Goal: Information Seeking & Learning: Understand process/instructions

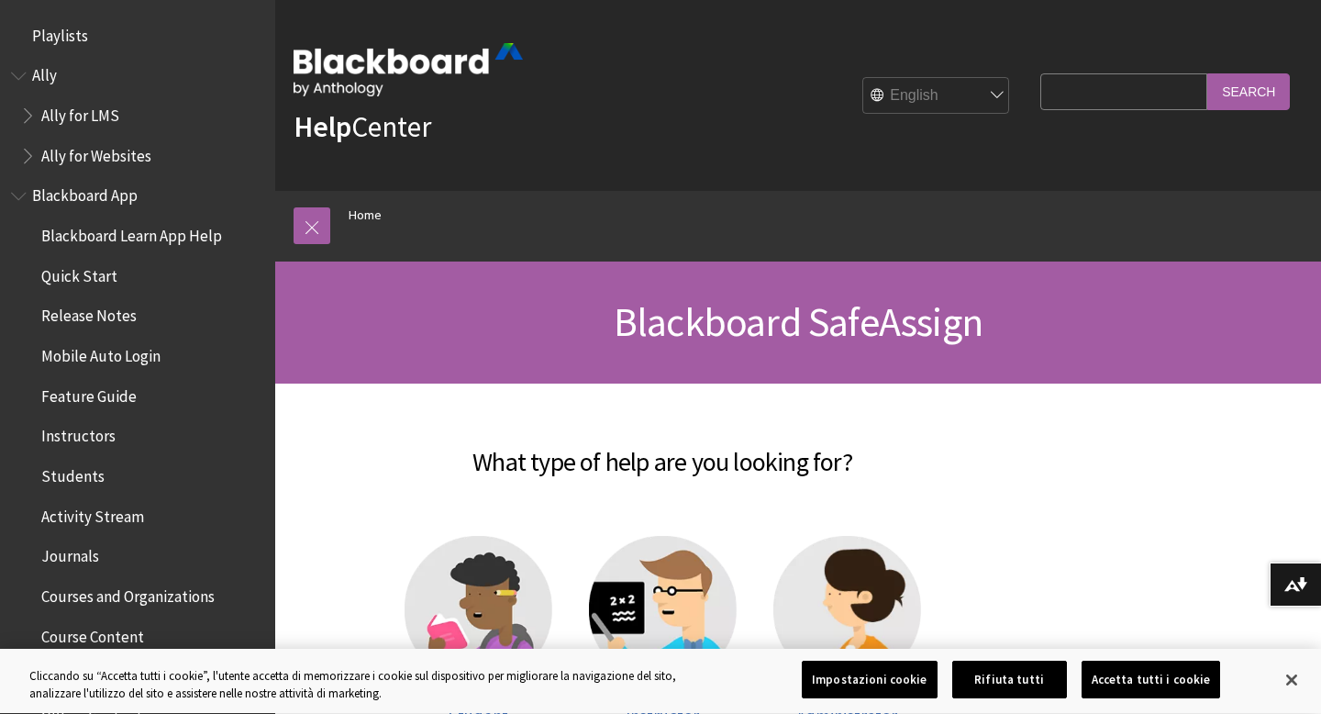
scroll to position [1825, 0]
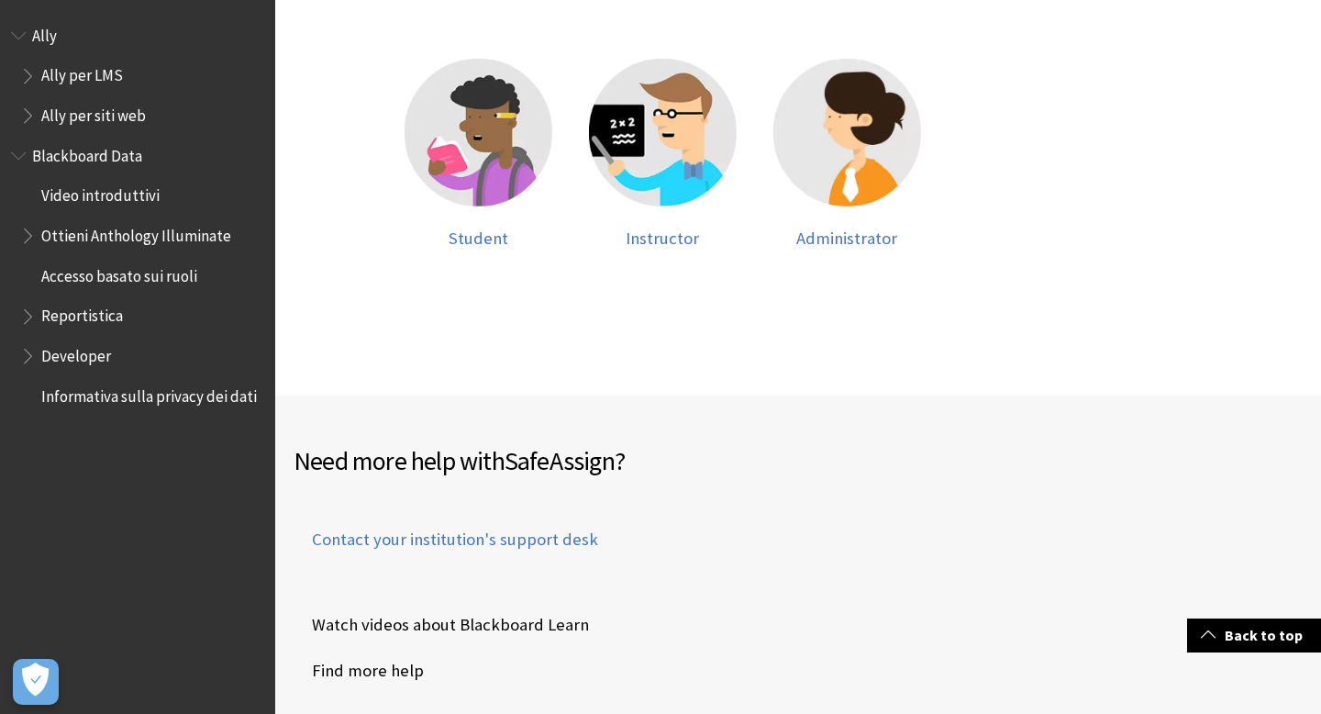
scroll to position [479, 0]
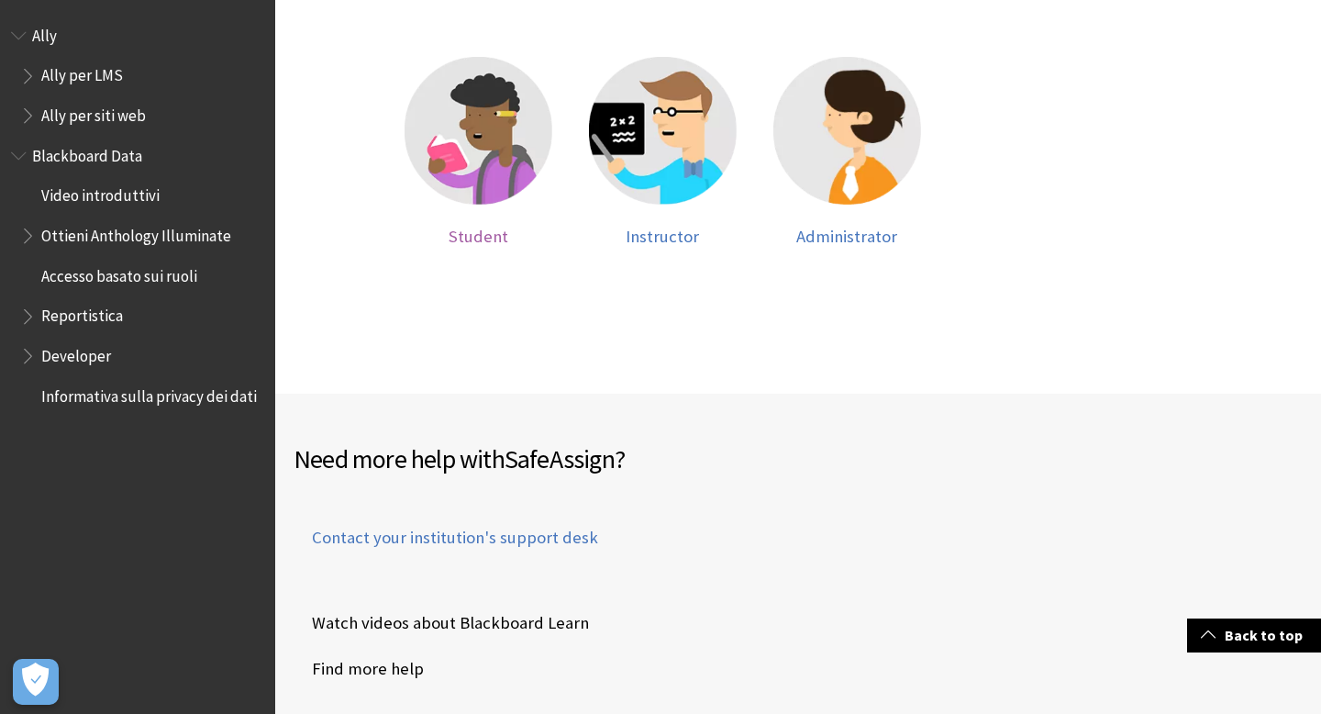
click at [483, 156] on img at bounding box center [479, 131] width 148 height 148
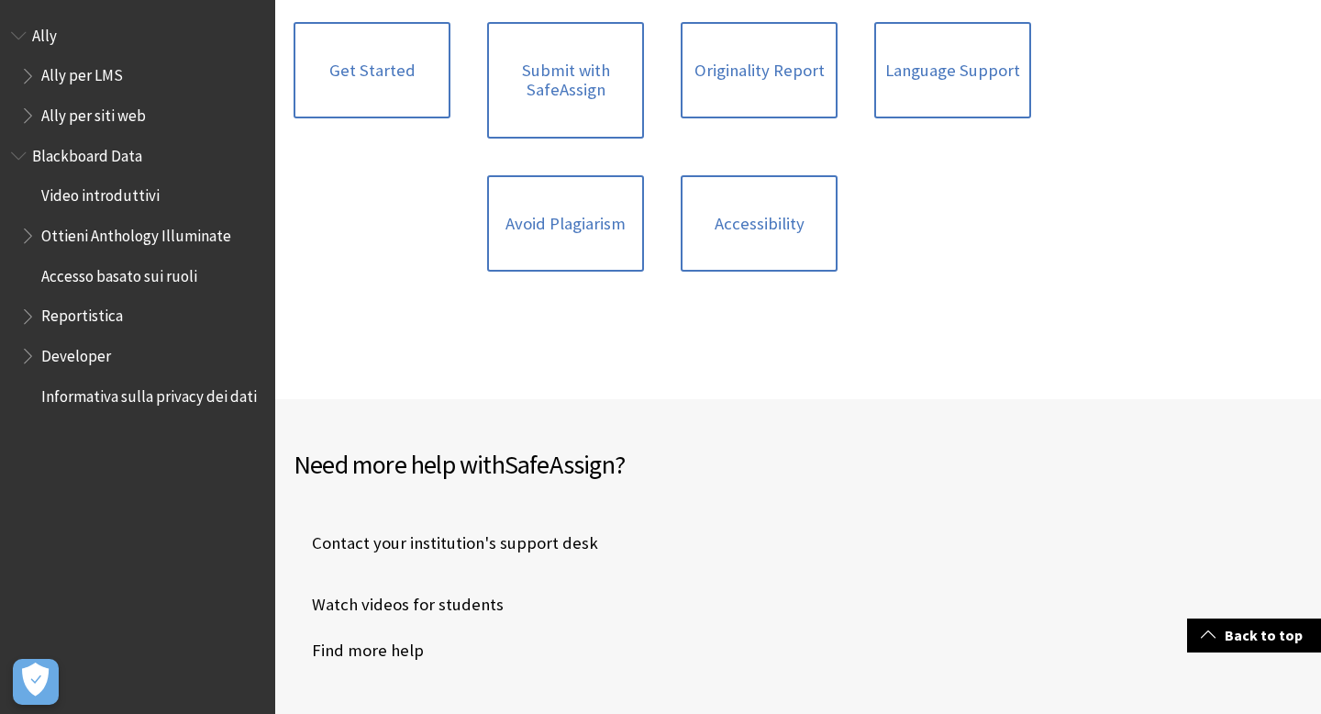
scroll to position [527, 0]
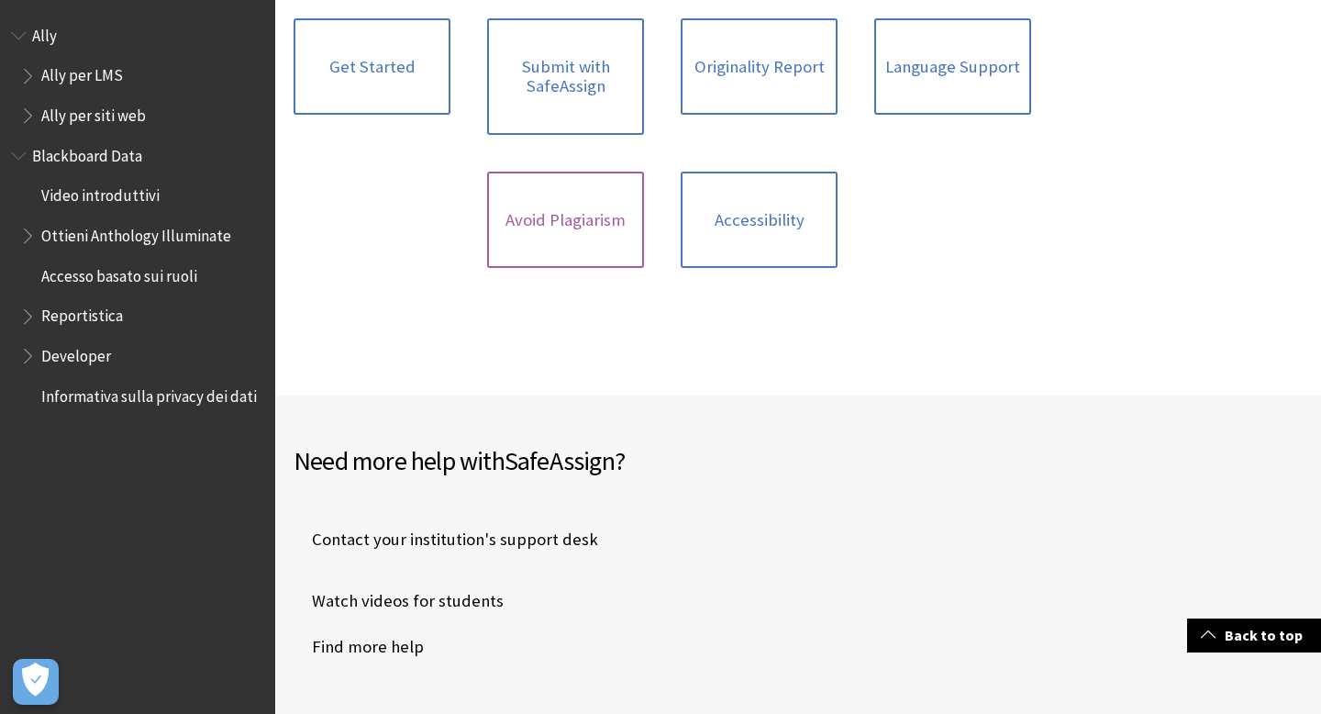
click at [552, 209] on link "Avoid Plagiarism" at bounding box center [565, 220] width 157 height 97
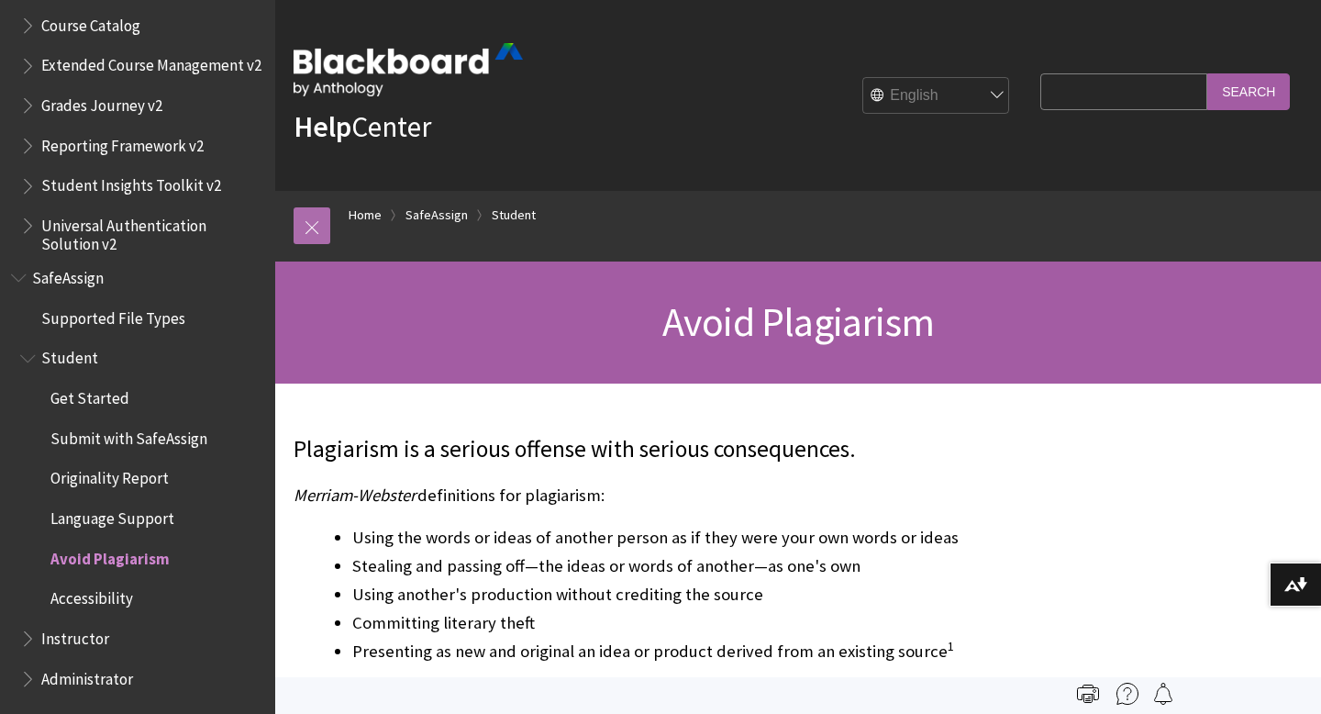
click at [304, 223] on link at bounding box center [312, 225] width 37 height 37
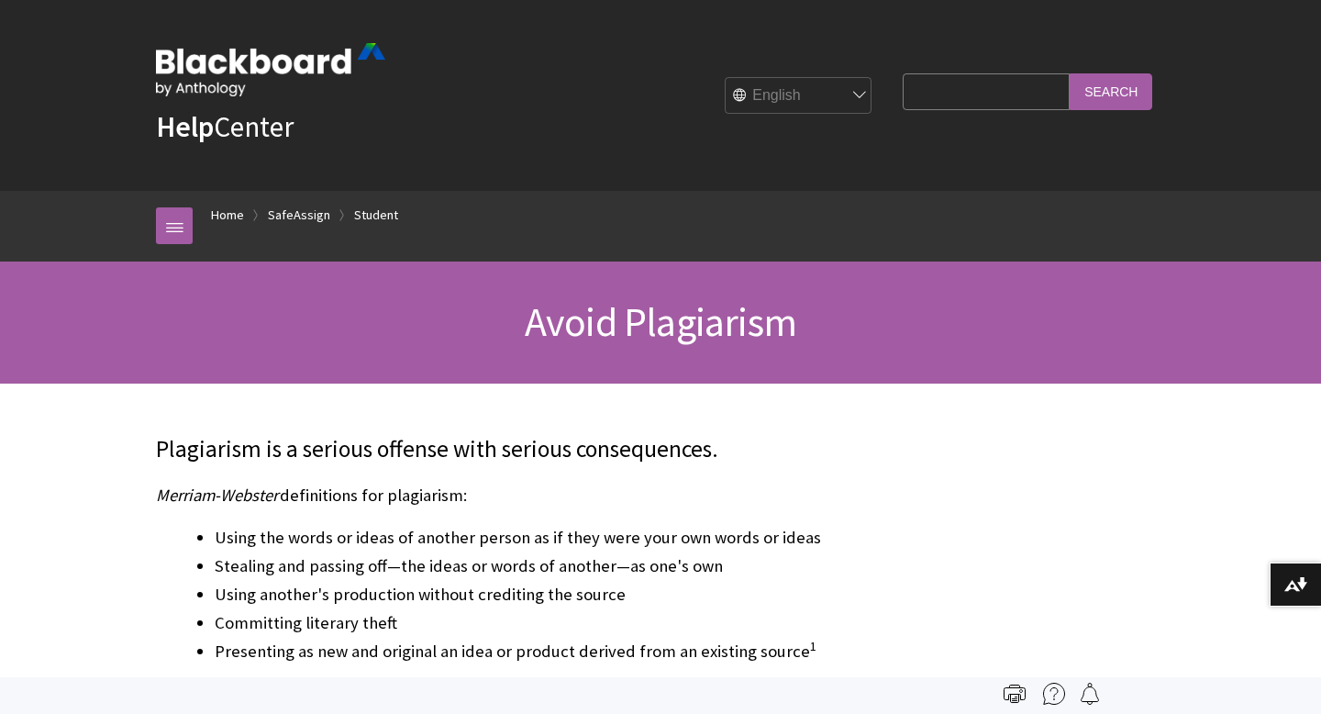
click at [246, 209] on ol "Home SafeAssign Student" at bounding box center [679, 218] width 972 height 54
click at [223, 220] on link "Home" at bounding box center [227, 215] width 33 height 23
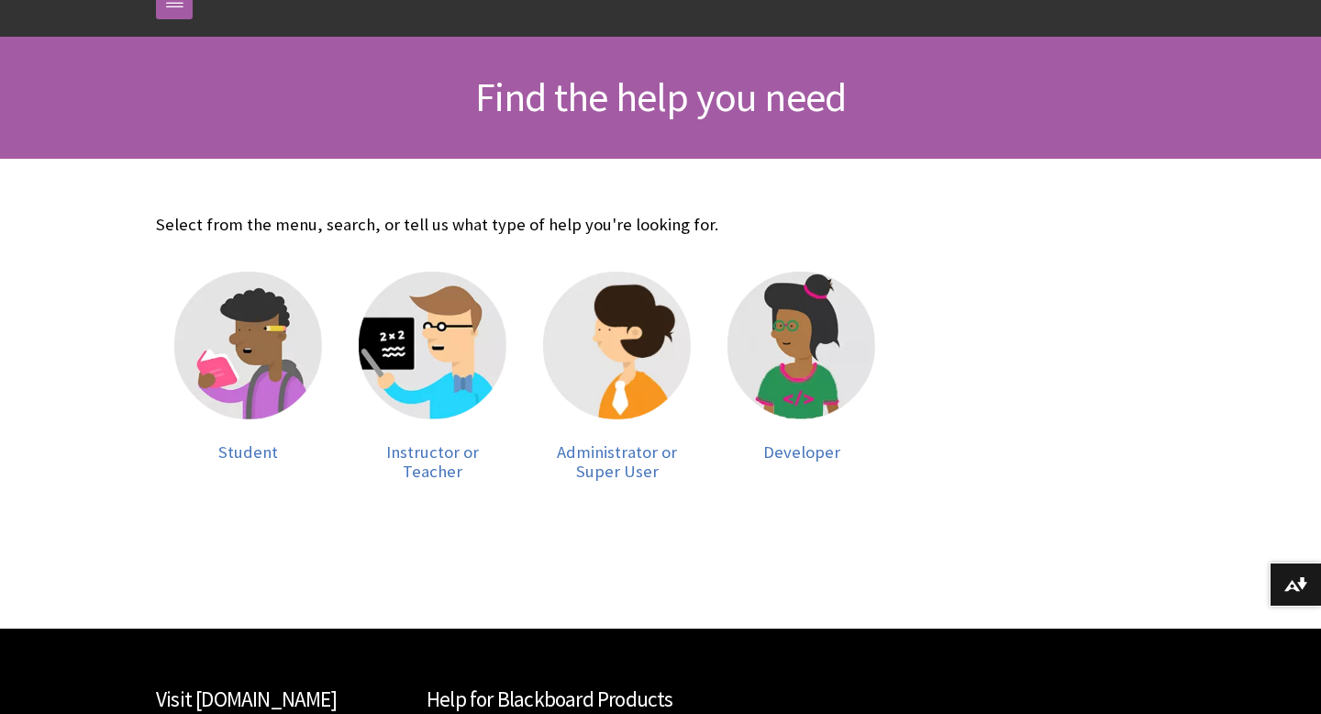
scroll to position [248, 0]
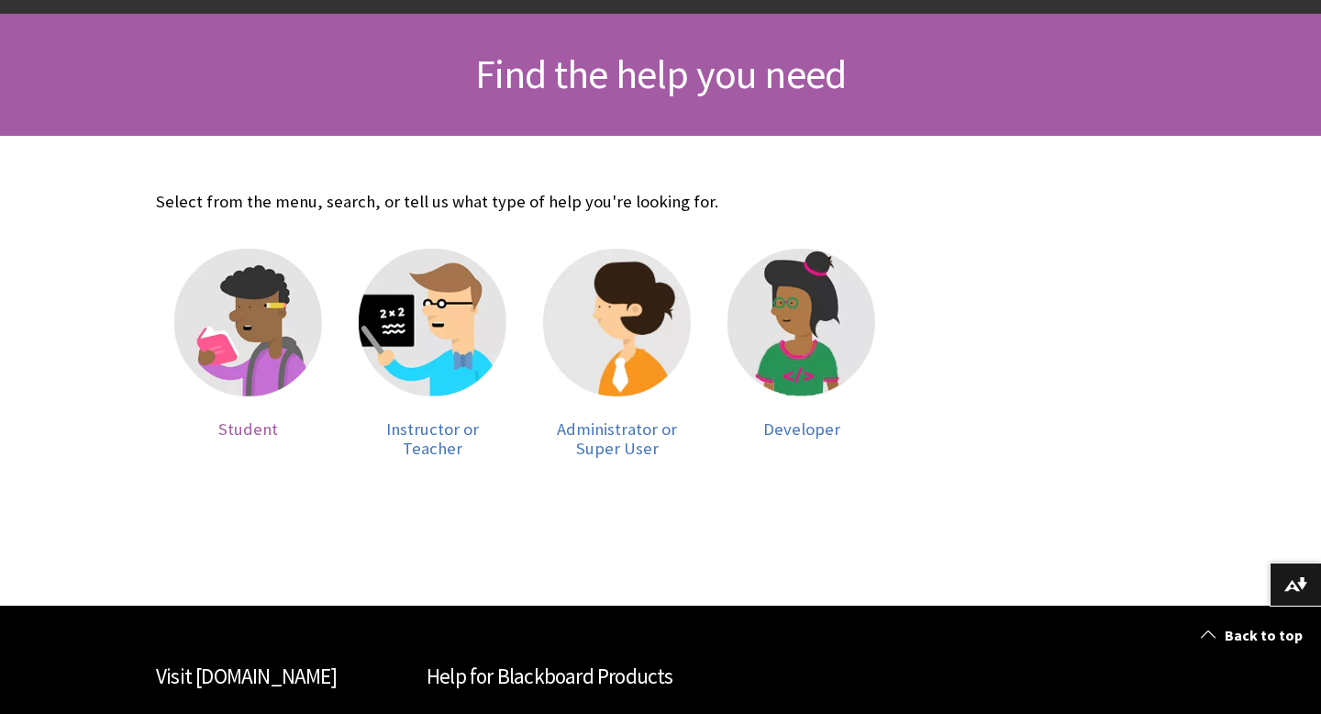
click at [214, 286] on img at bounding box center [248, 323] width 148 height 148
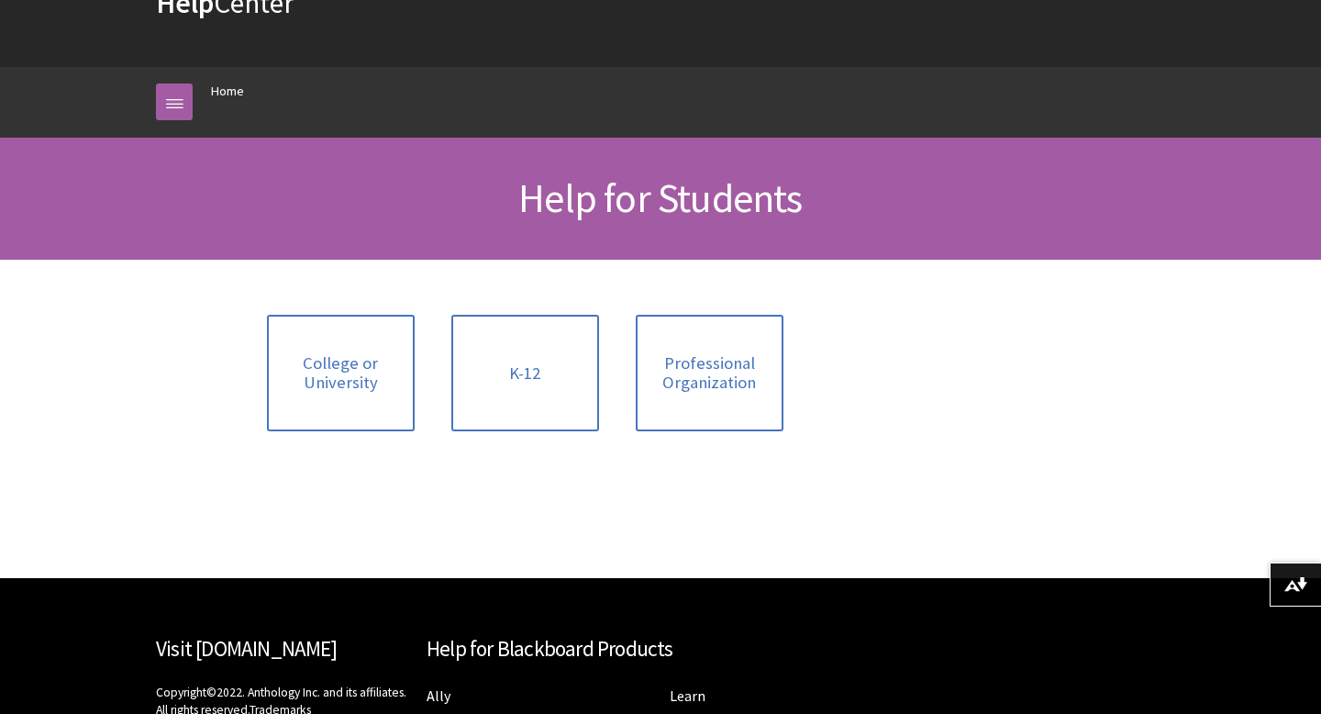
scroll to position [128, 0]
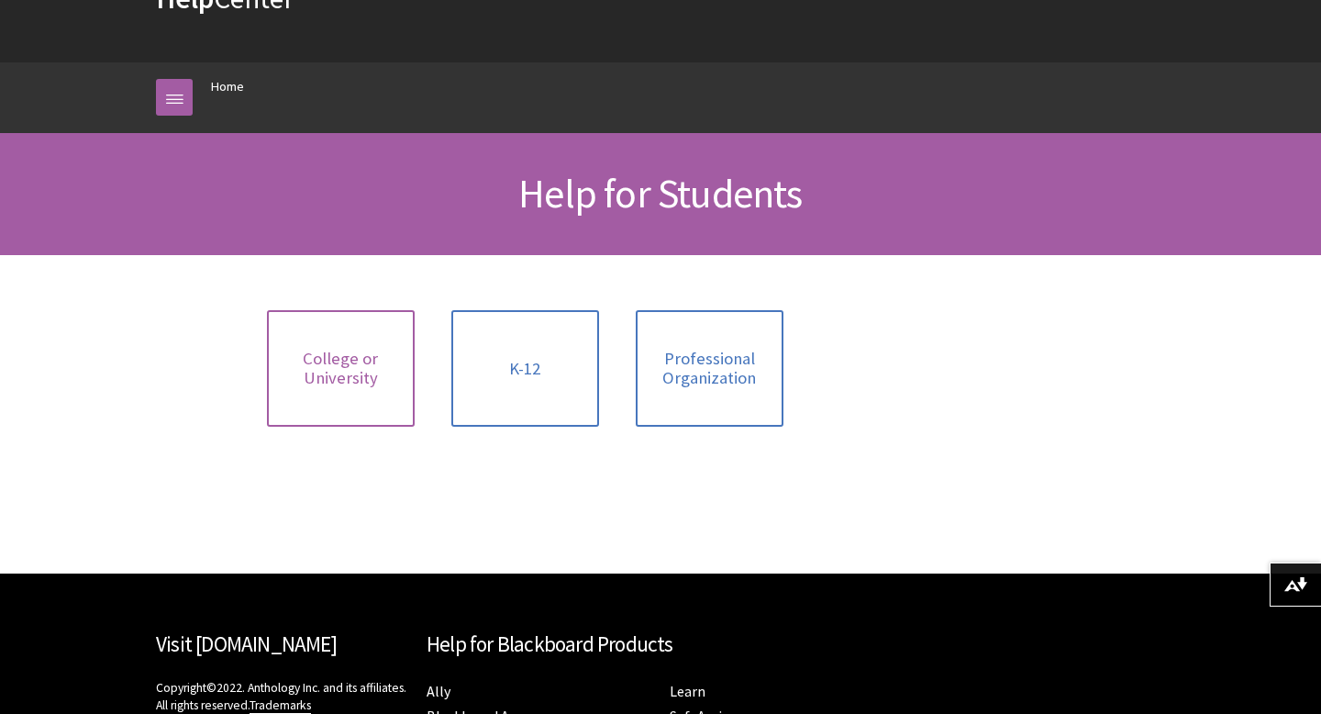
click at [331, 353] on span "College or University" at bounding box center [341, 368] width 126 height 39
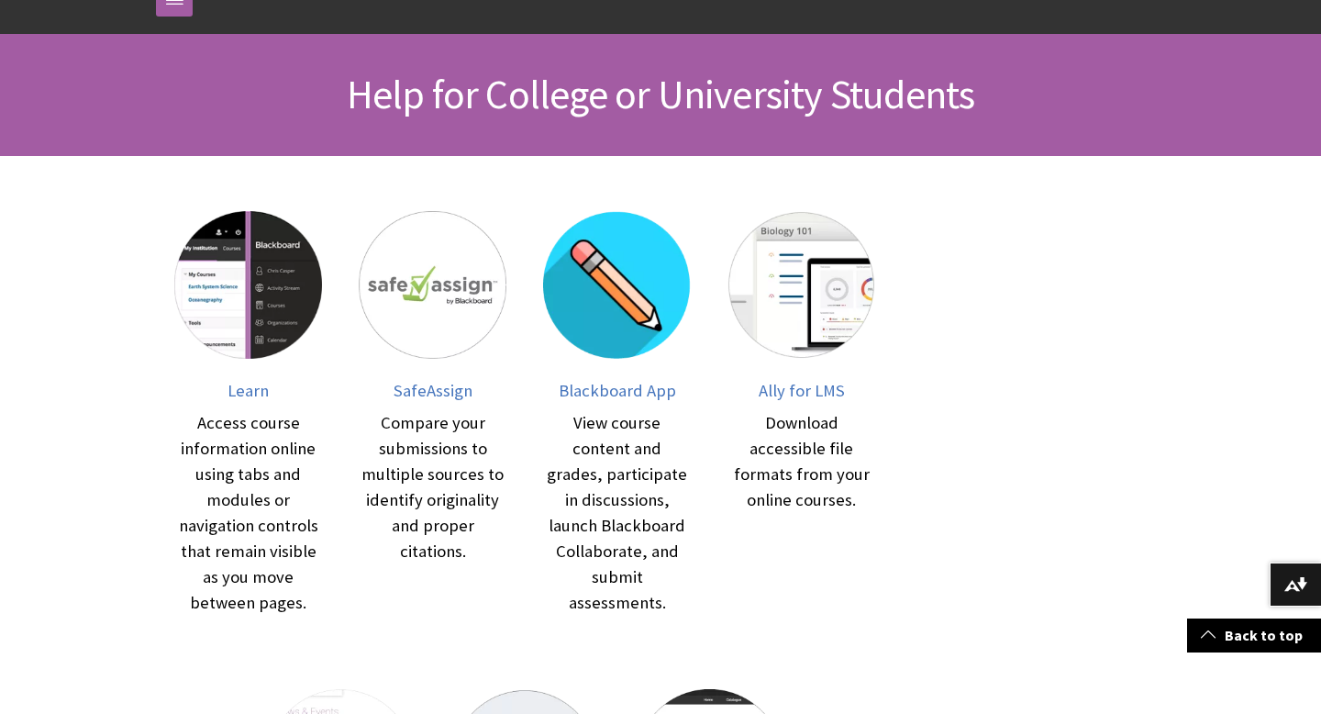
scroll to position [228, 0]
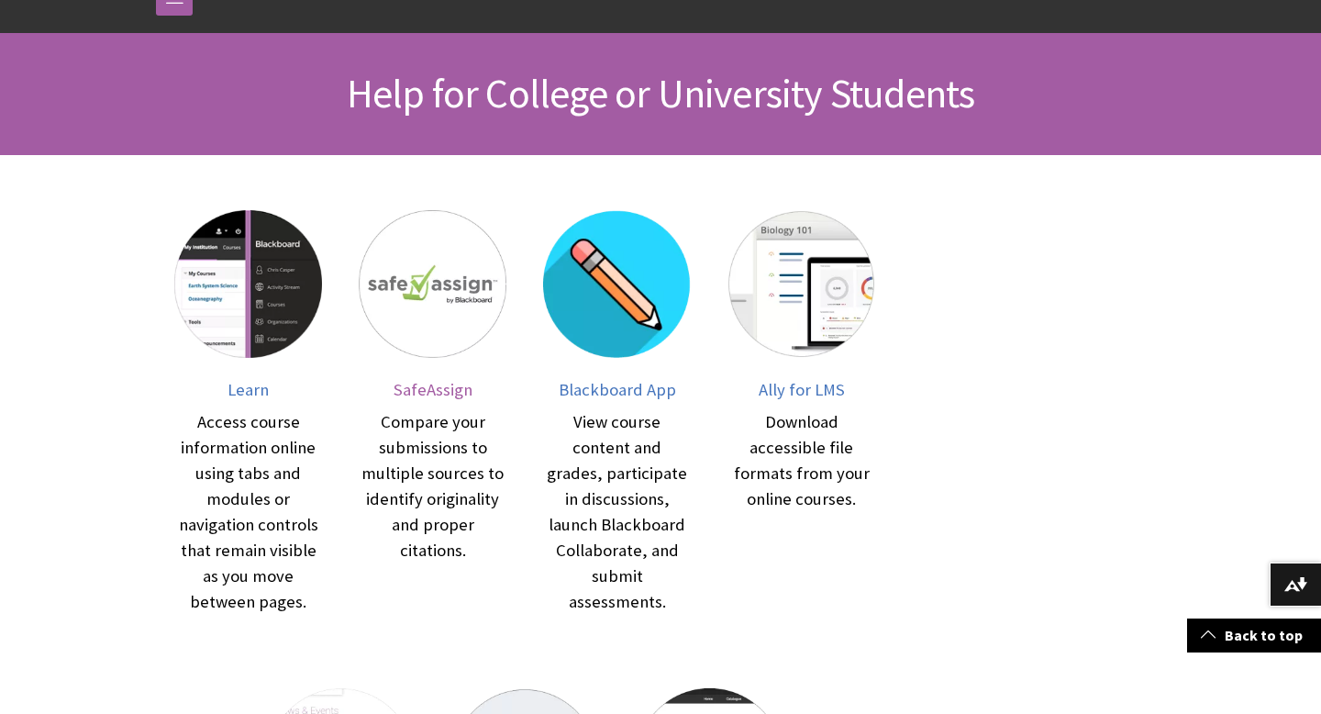
click at [433, 316] on img at bounding box center [433, 284] width 148 height 148
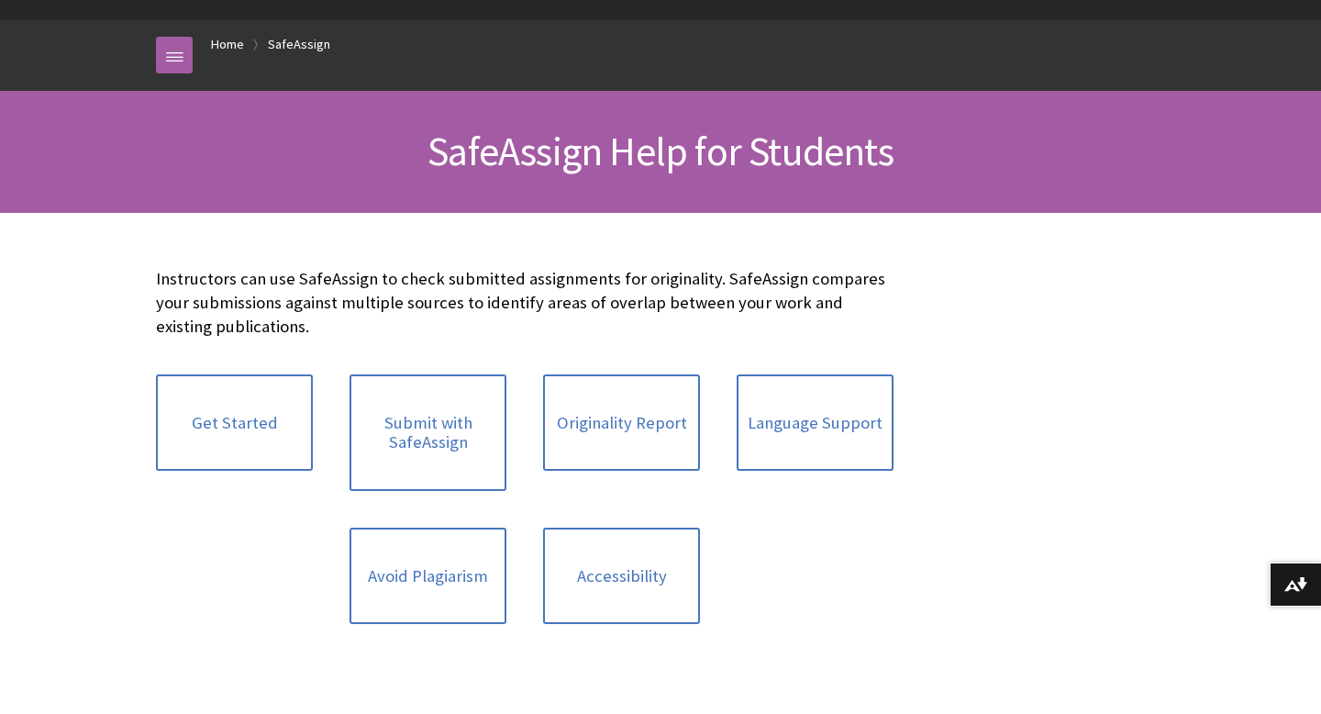
scroll to position [185, 0]
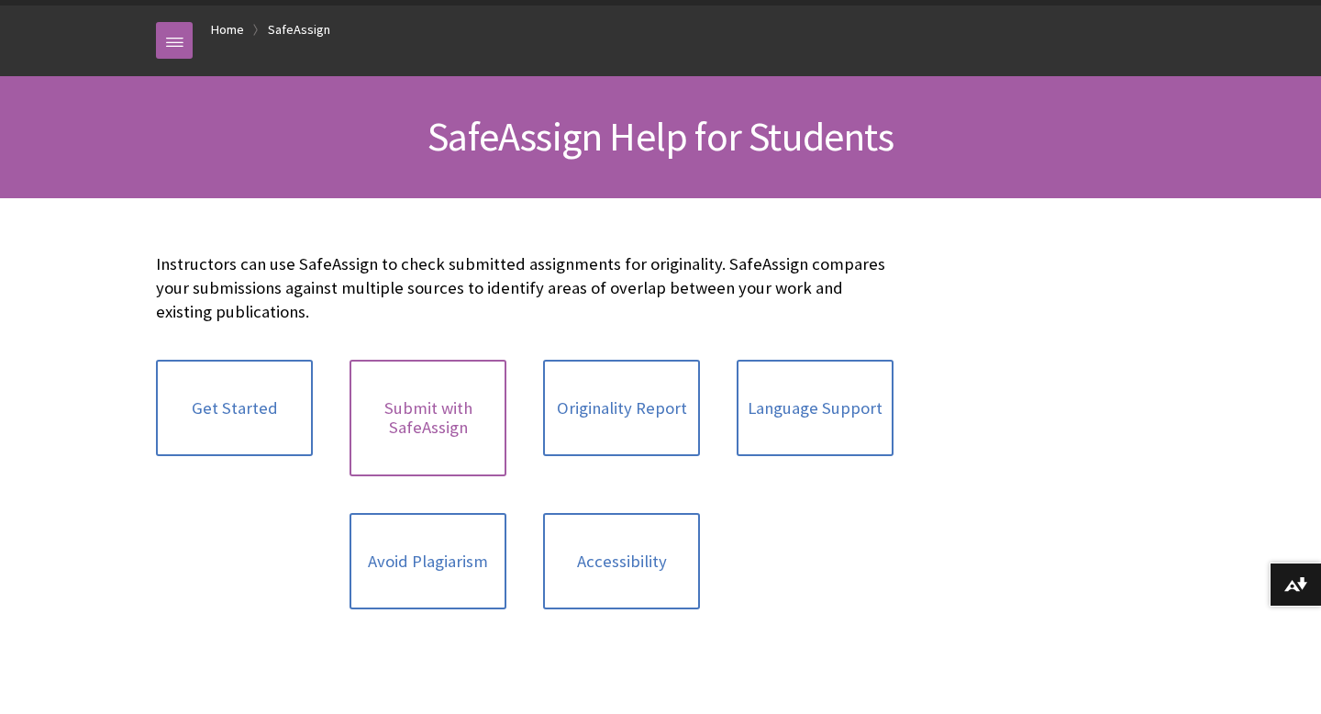
click at [420, 414] on link "Submit with SafeAssign" at bounding box center [428, 418] width 157 height 117
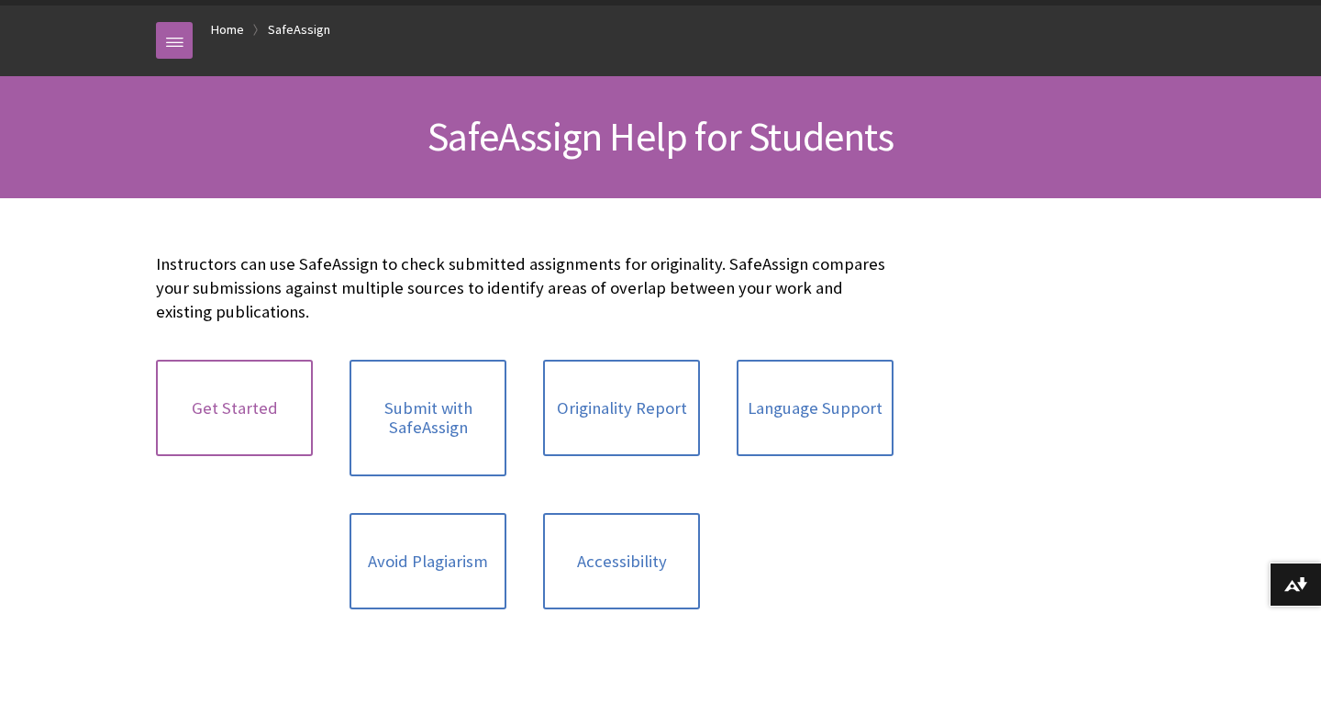
click at [230, 408] on link "Get Started" at bounding box center [234, 408] width 157 height 97
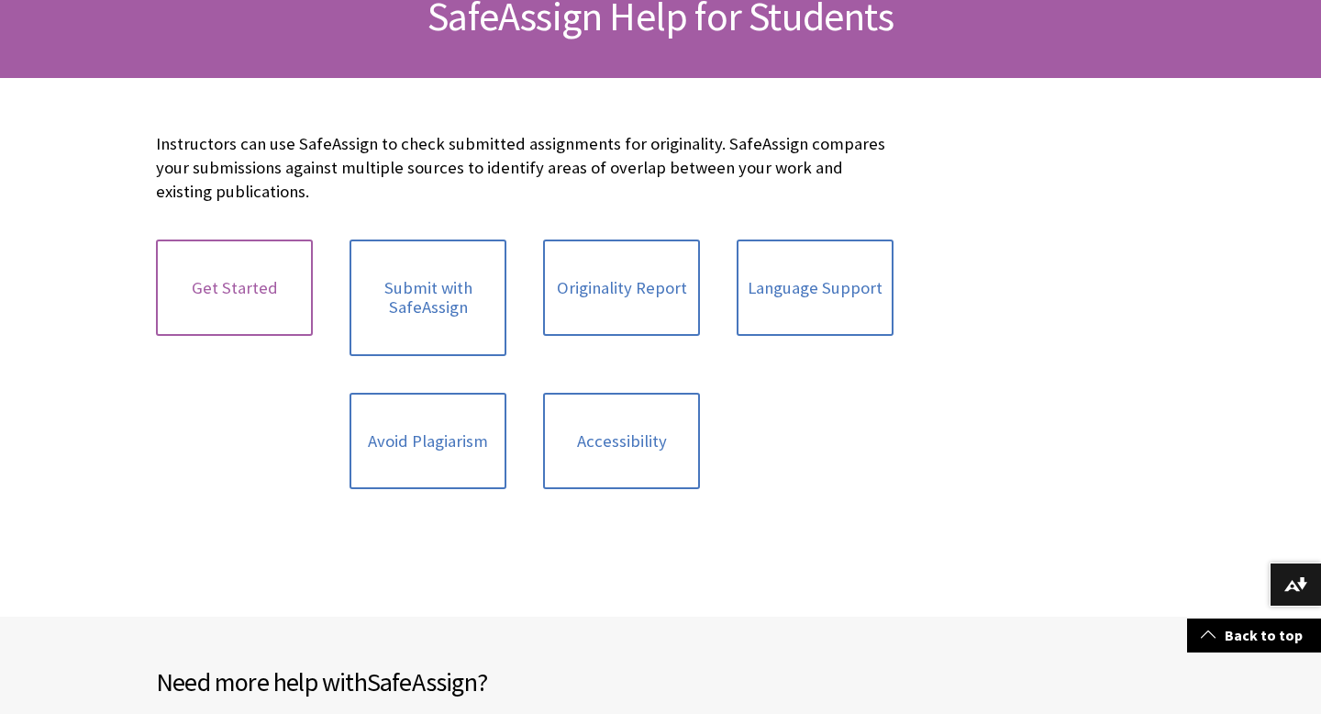
scroll to position [316, 0]
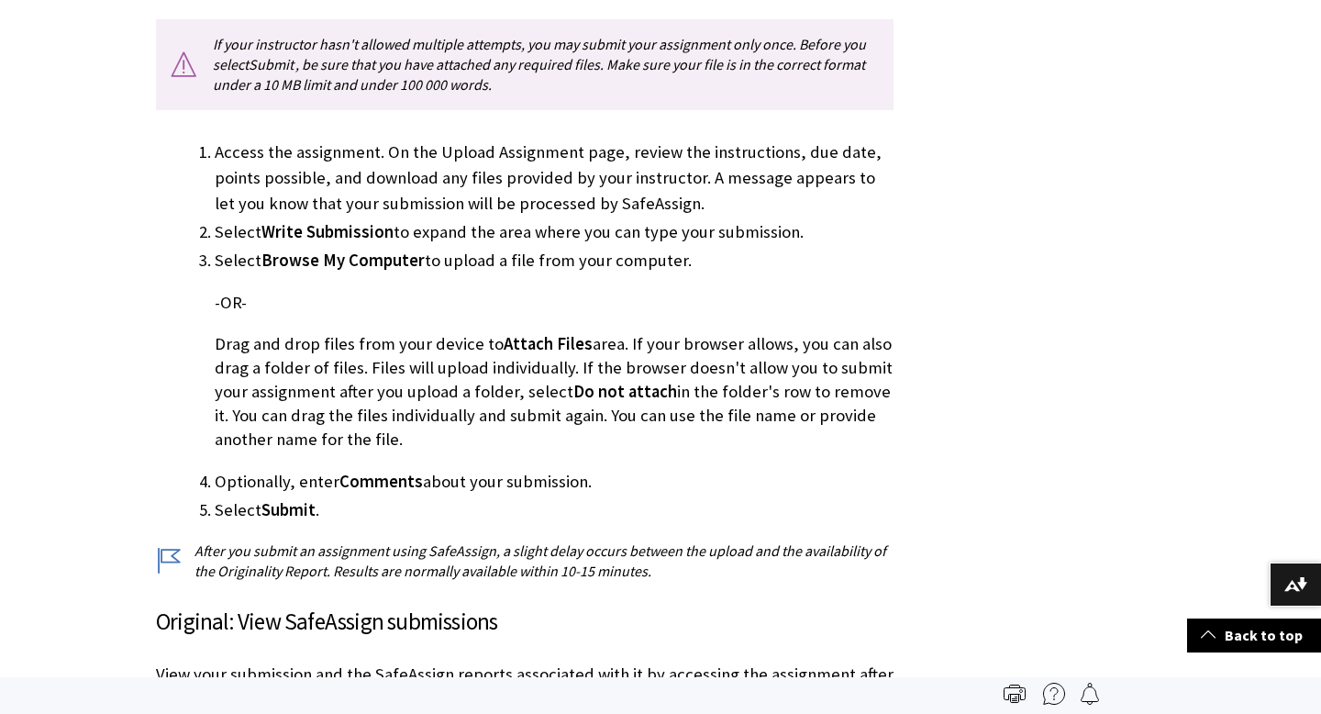
scroll to position [488, 0]
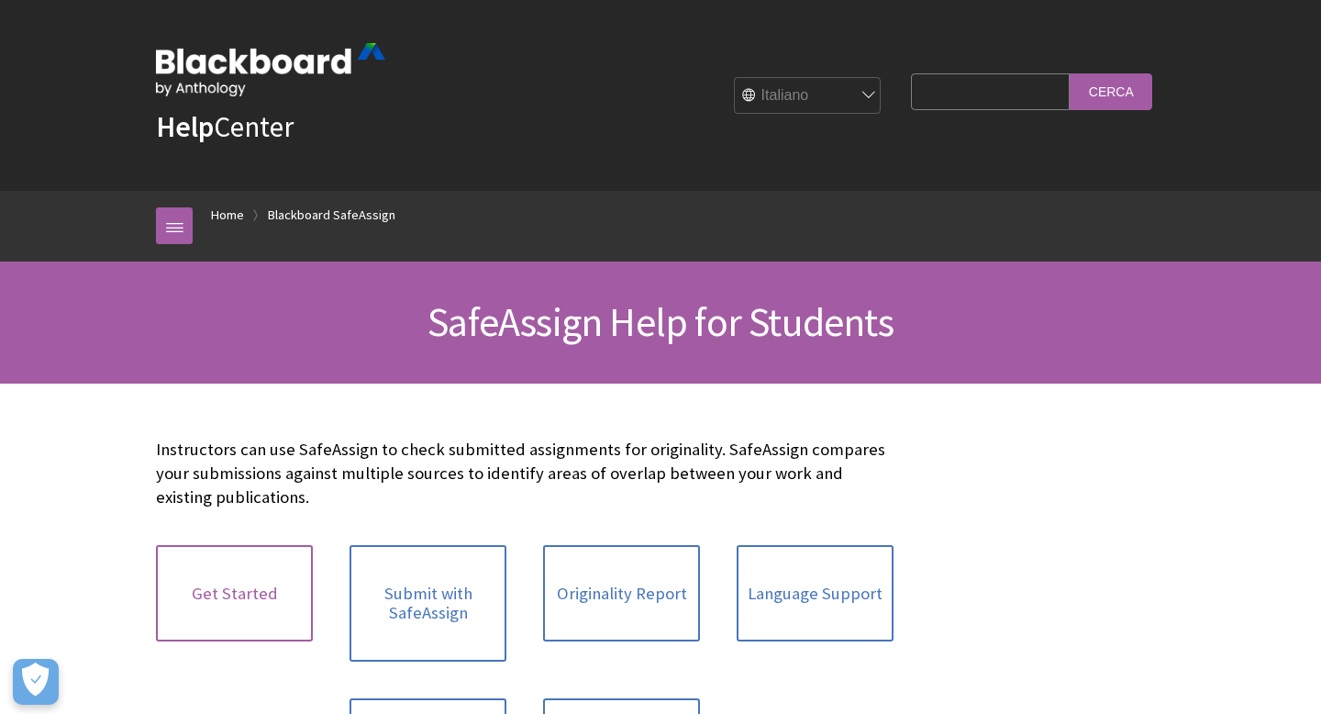
click at [243, 583] on link "Get Started" at bounding box center [234, 593] width 157 height 97
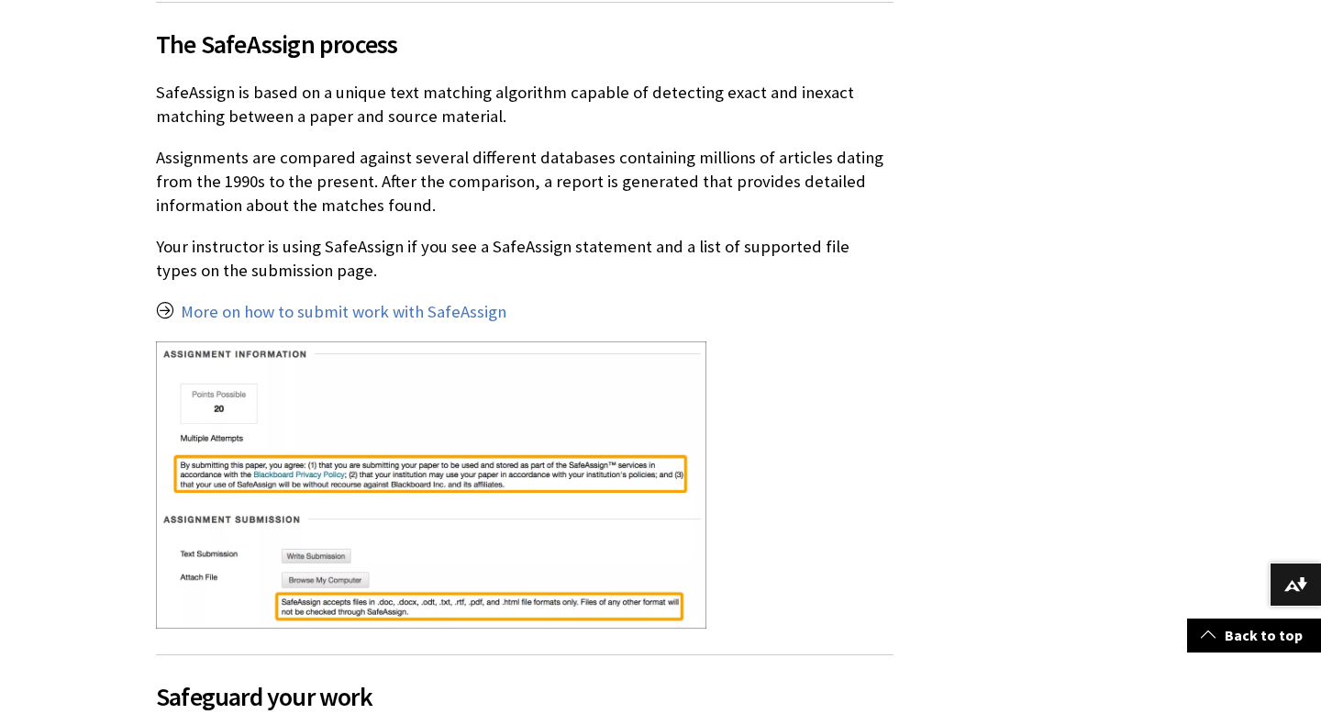
scroll to position [512, 0]
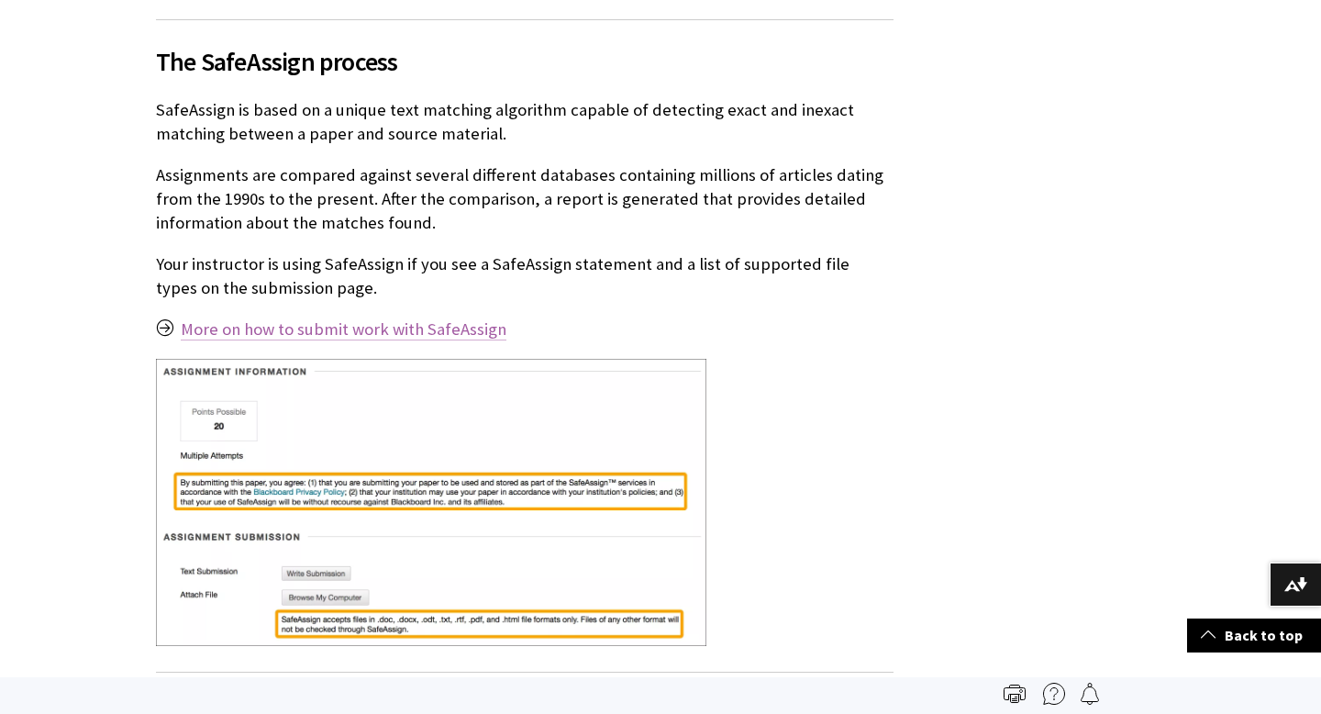
click at [292, 323] on link "More on how to submit work with SafeAssign" at bounding box center [344, 329] width 326 height 22
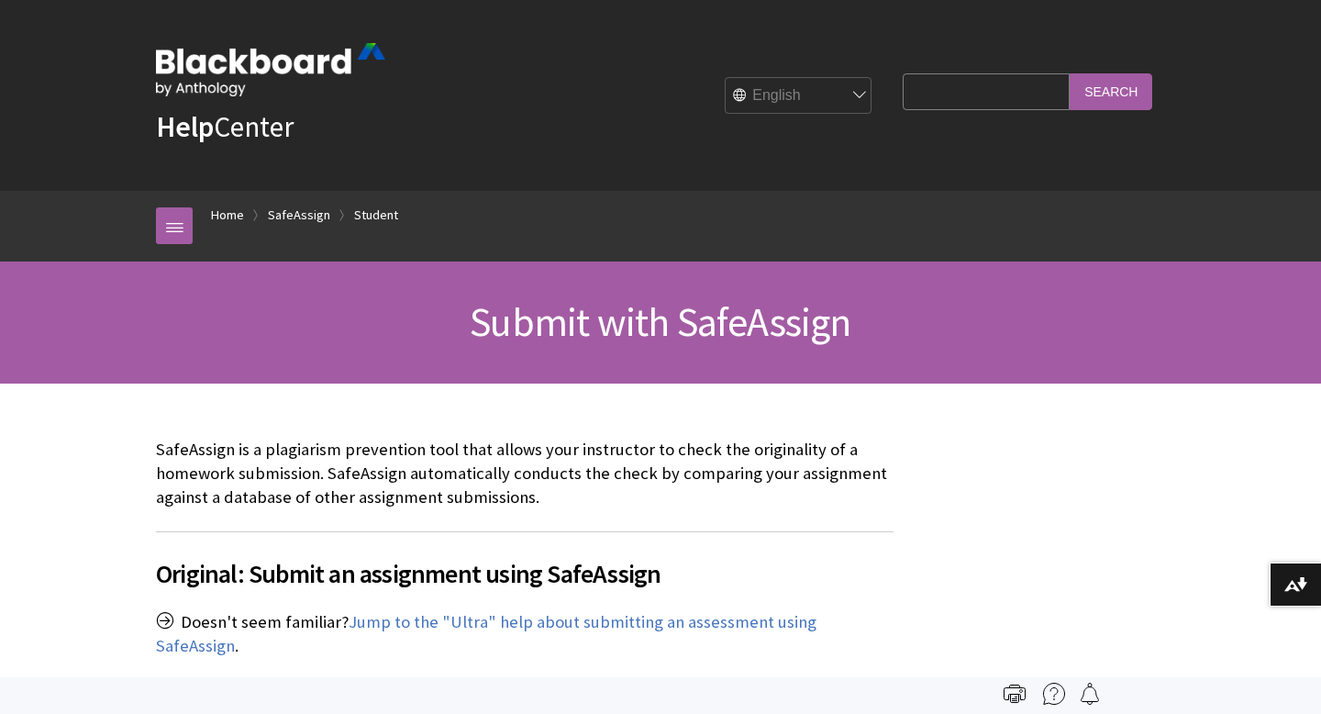
click at [962, 100] on input "Search Query" at bounding box center [986, 91] width 167 height 36
click at [229, 213] on link "Home" at bounding box center [227, 215] width 33 height 23
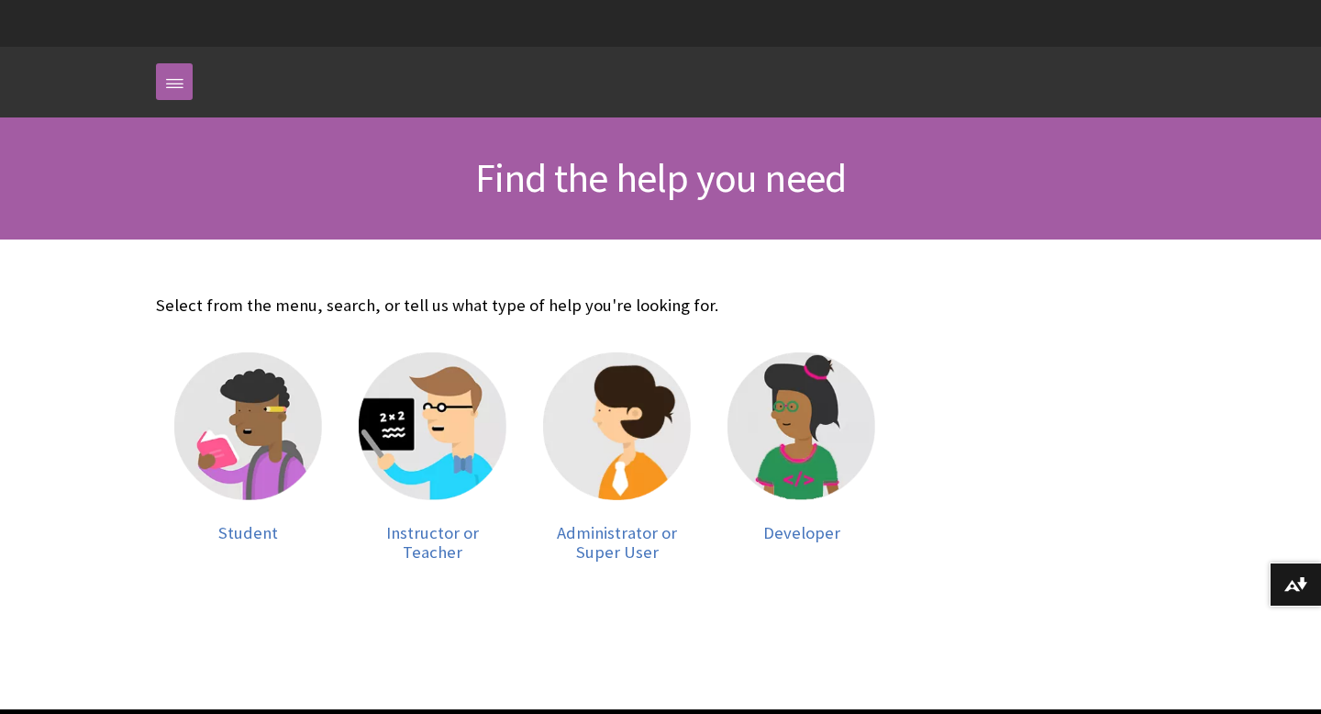
scroll to position [331, 0]
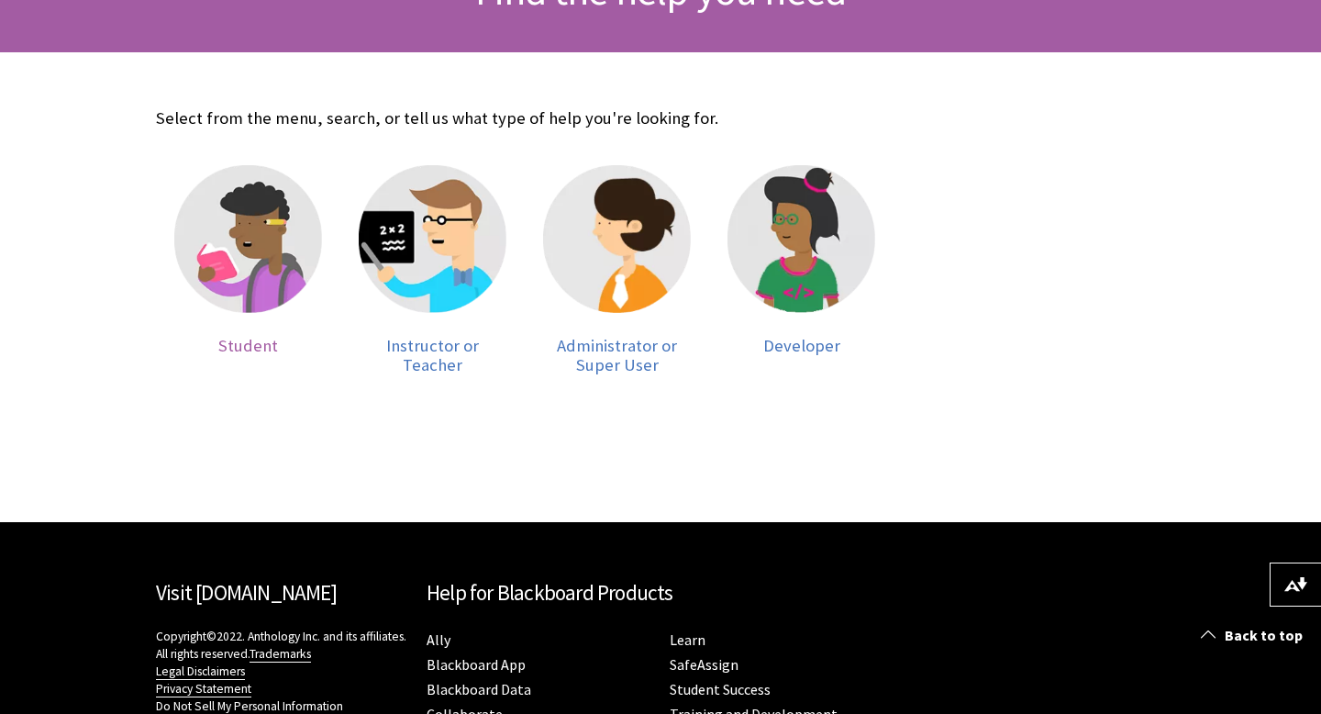
click at [225, 238] on img at bounding box center [248, 239] width 148 height 148
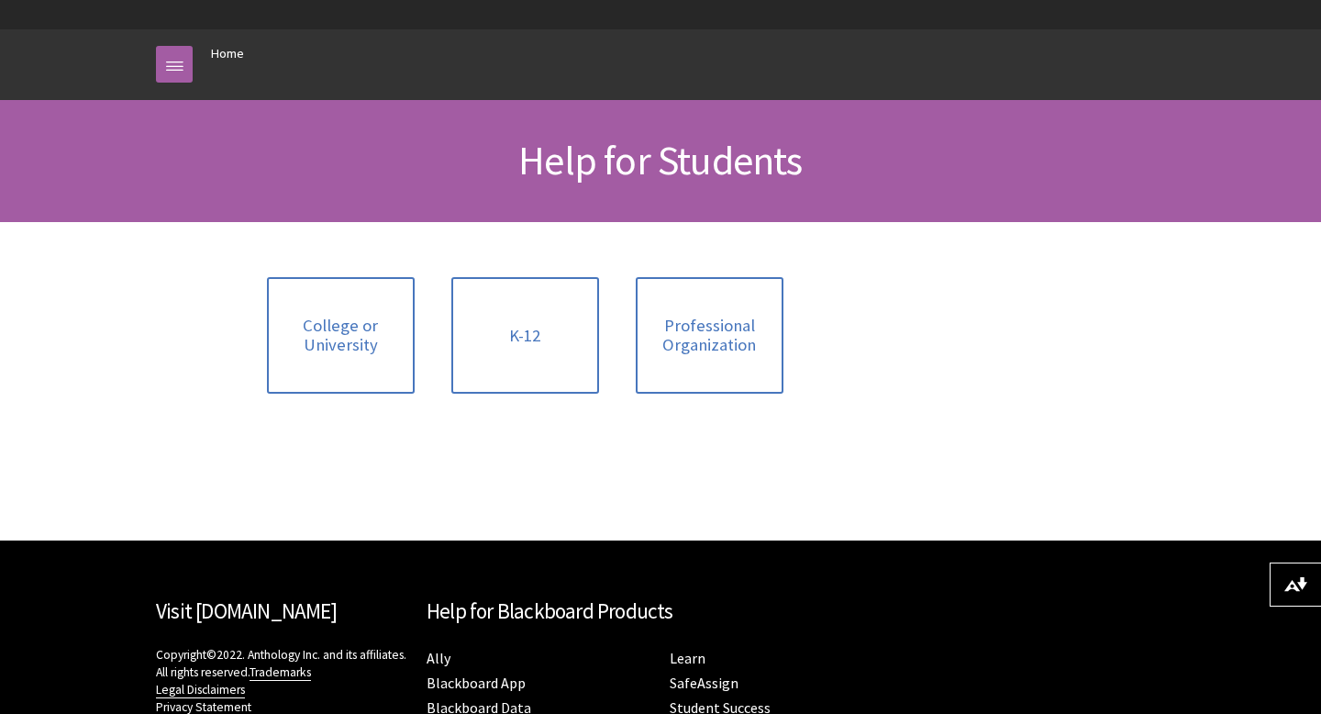
scroll to position [182, 0]
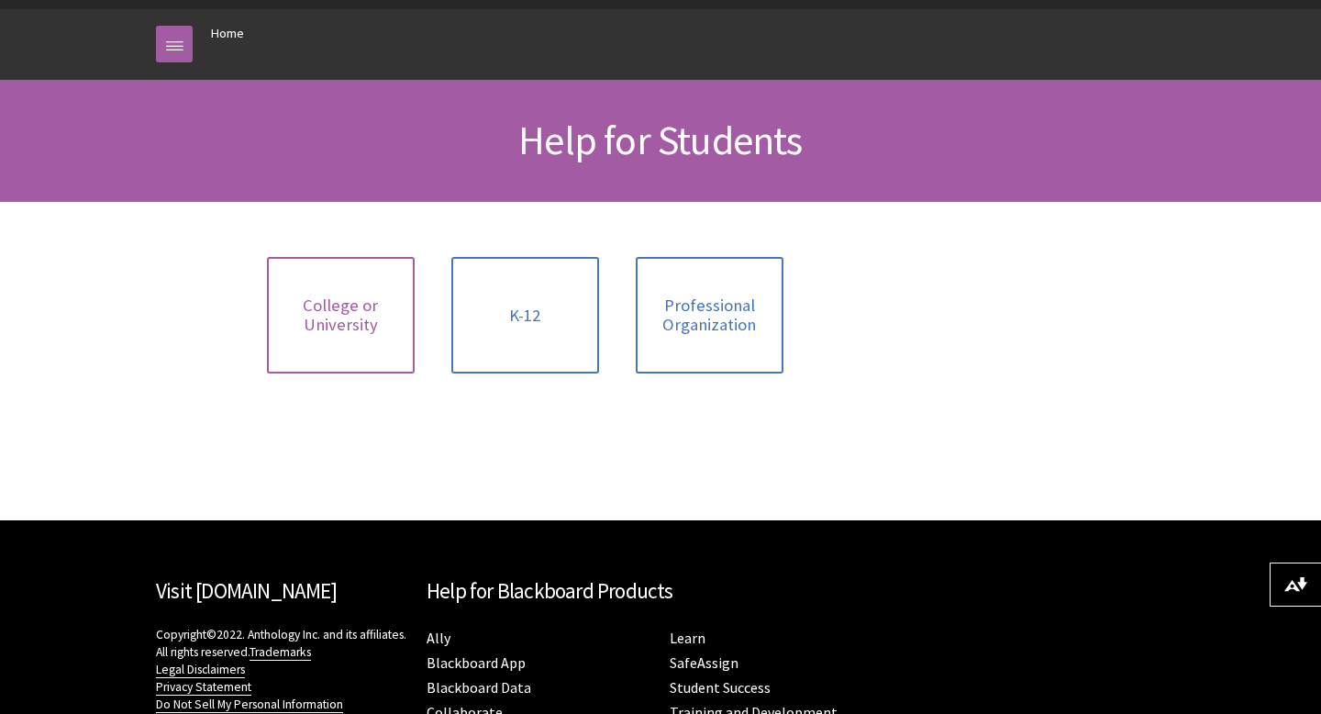
click at [324, 299] on span "College or University" at bounding box center [341, 314] width 126 height 39
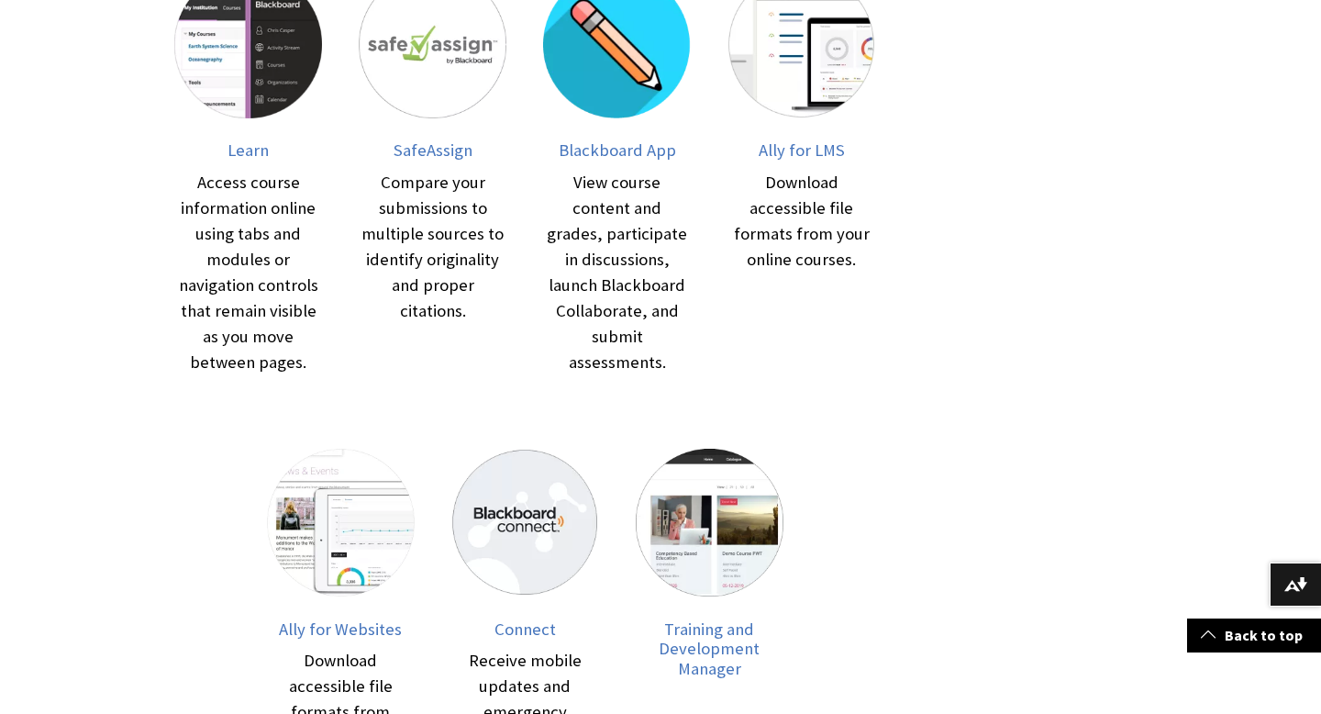
scroll to position [417, 0]
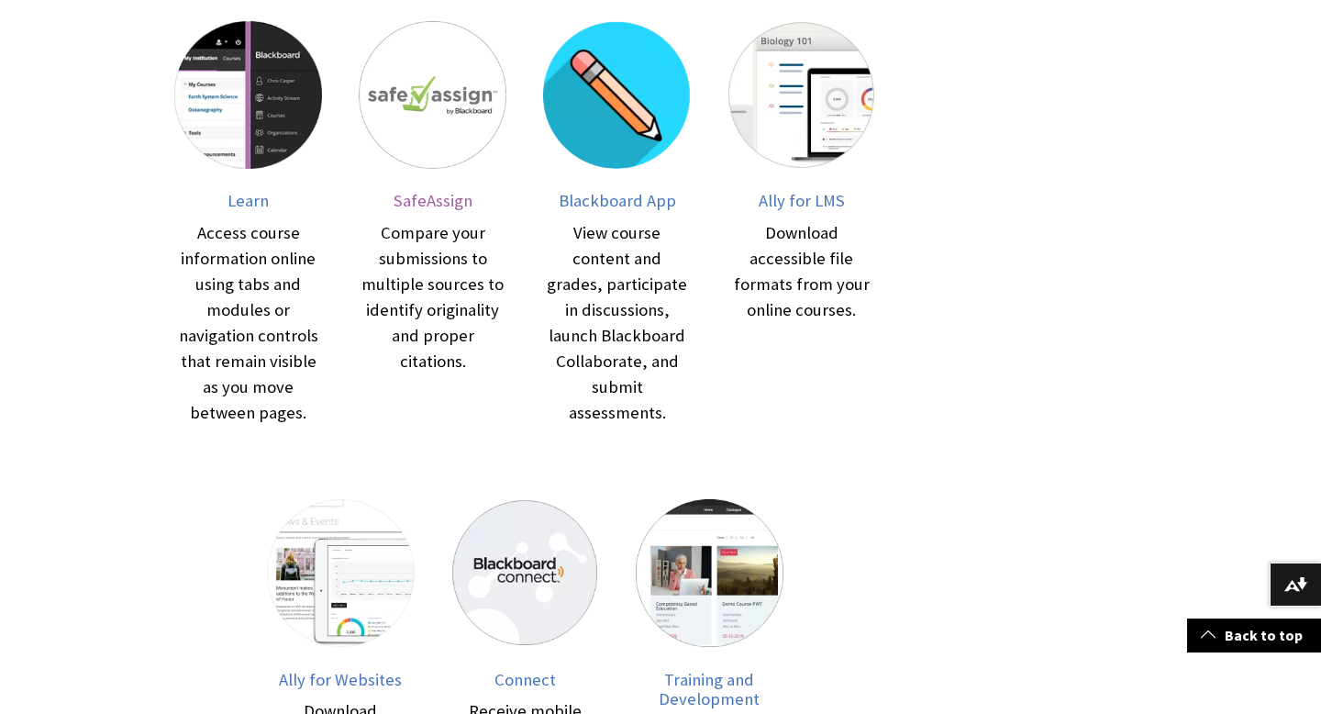
click at [422, 141] on img at bounding box center [433, 95] width 148 height 148
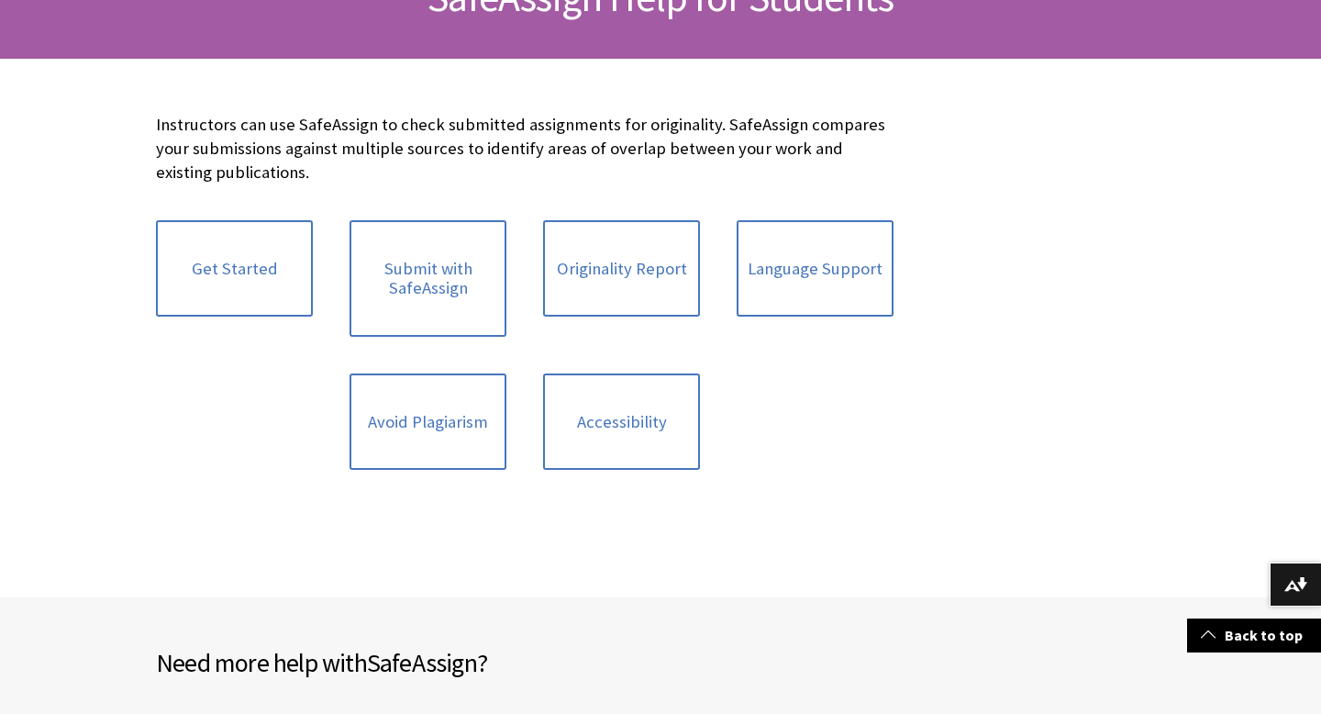
scroll to position [333, 0]
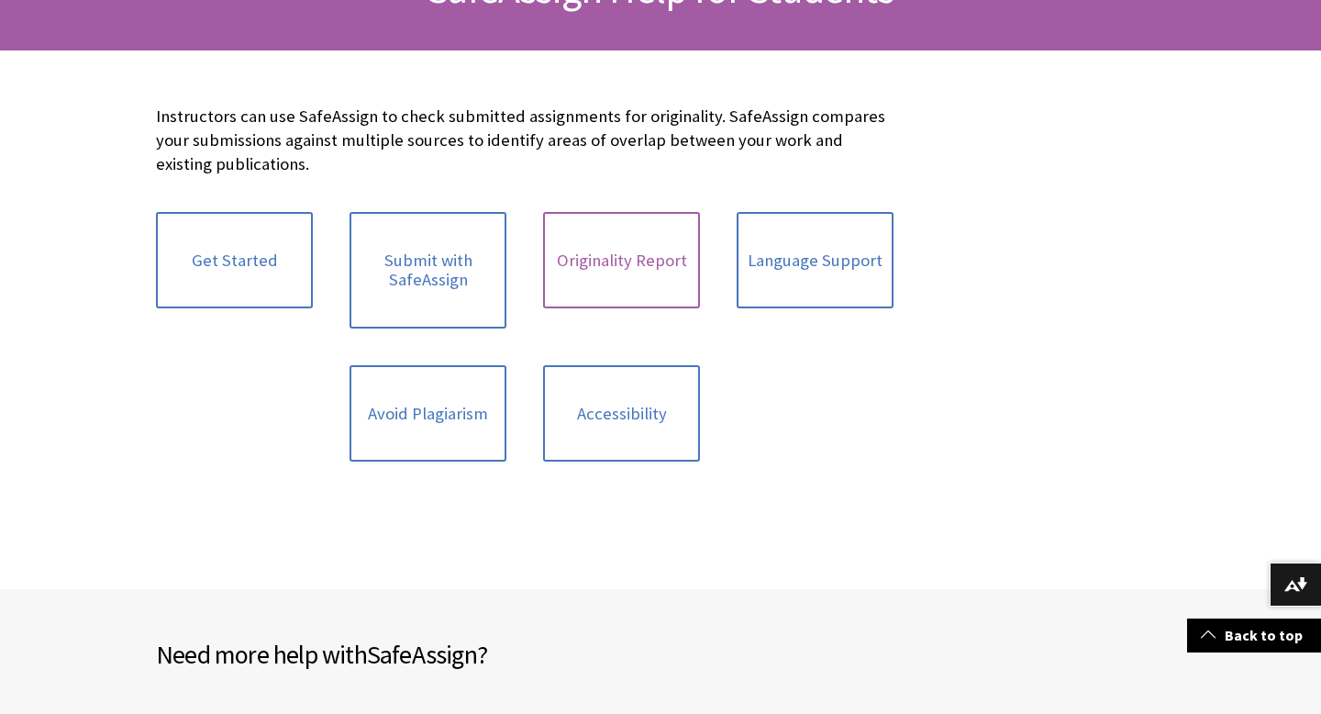
click at [586, 278] on link "Originality Report" at bounding box center [621, 260] width 157 height 97
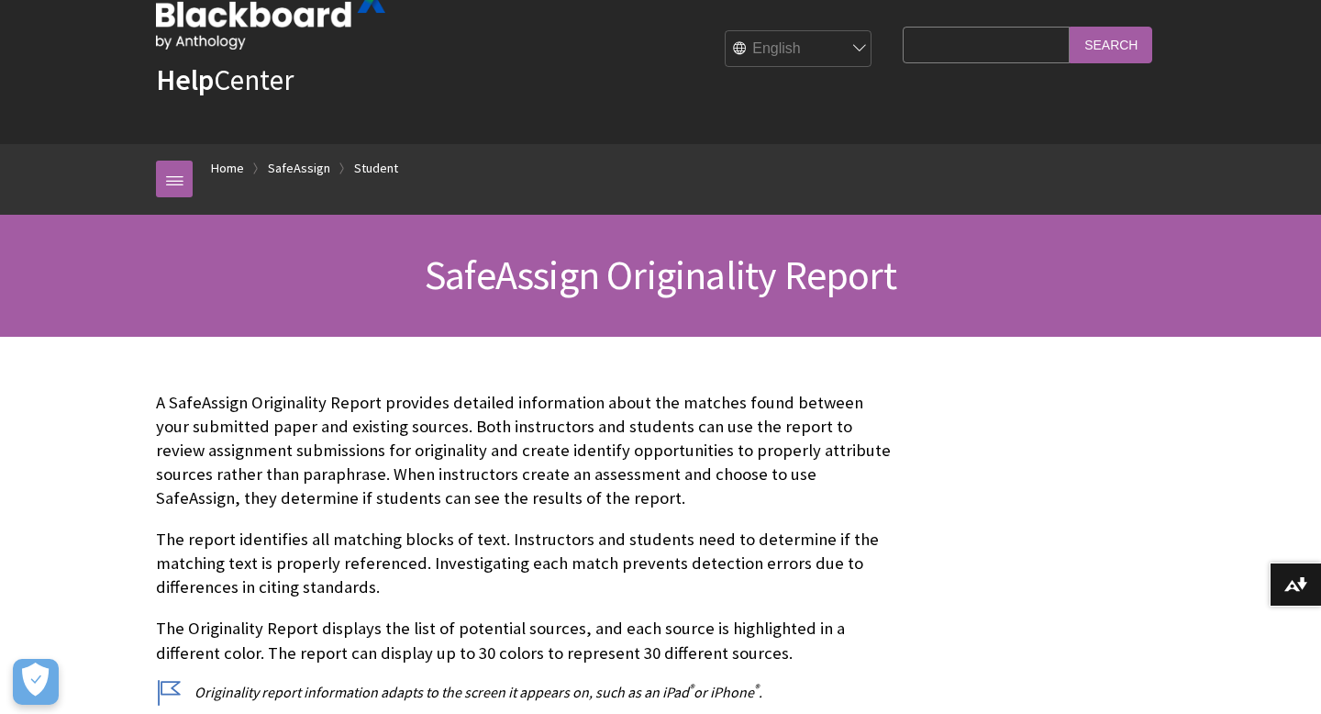
scroll to position [49, 0]
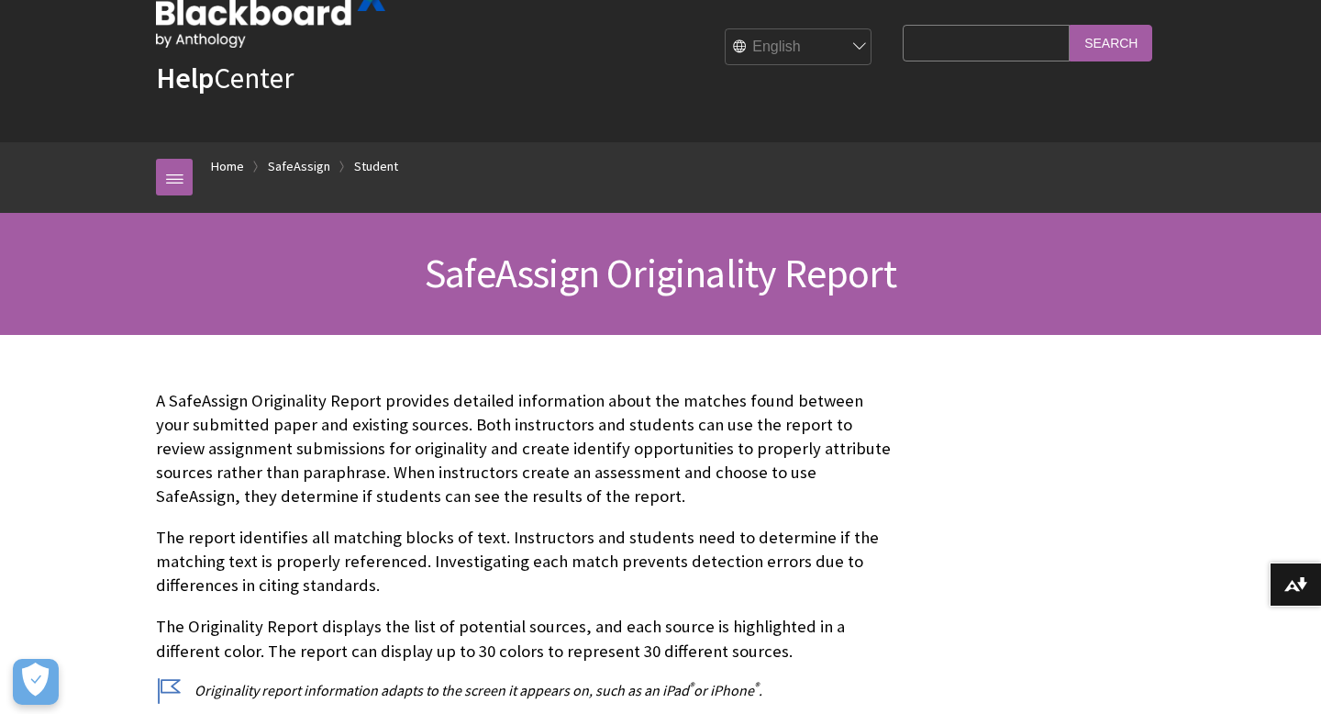
click at [932, 37] on input "Search Query" at bounding box center [986, 43] width 167 height 36
type input "s"
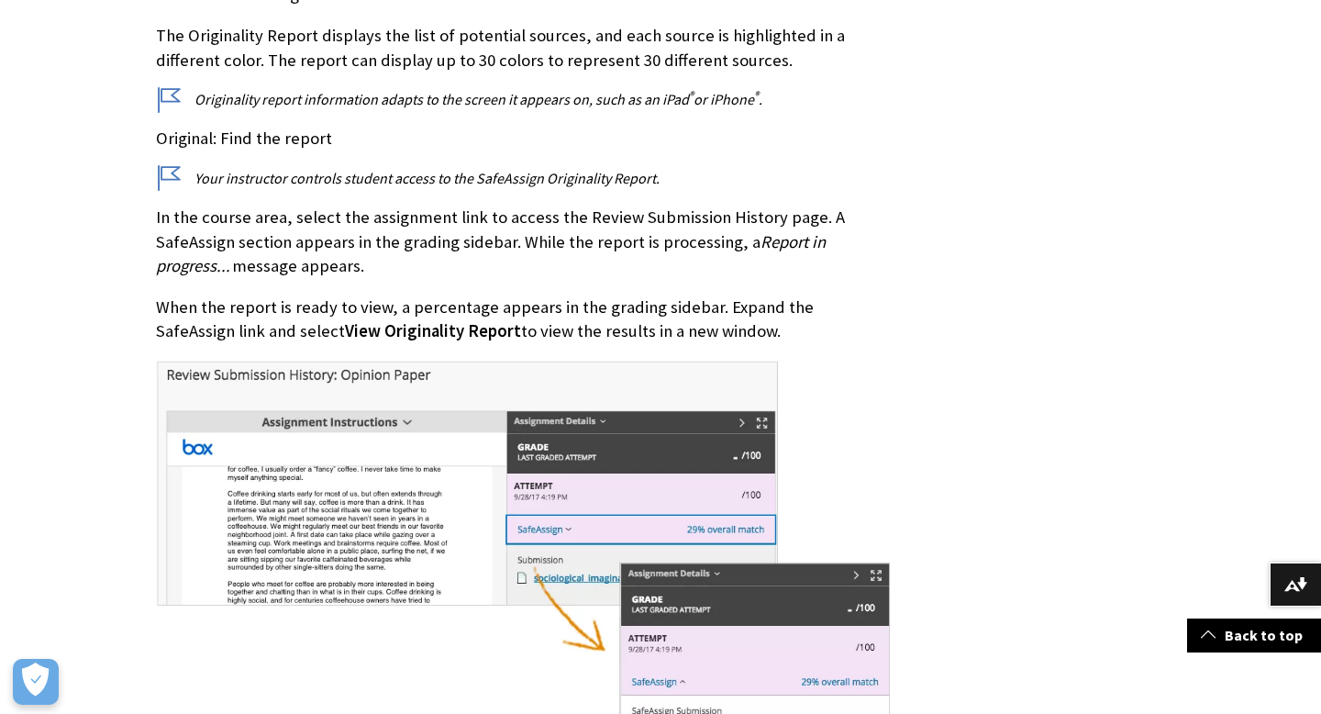
scroll to position [646, 0]
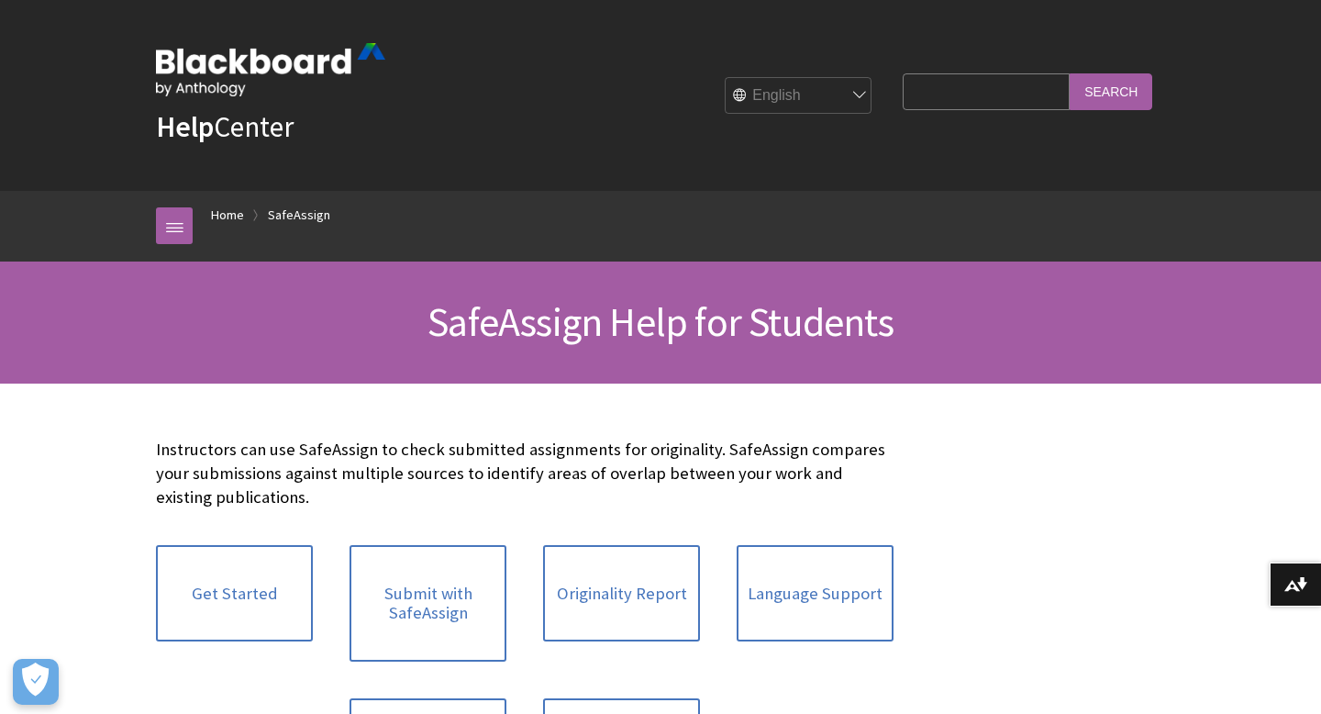
scroll to position [2065, 0]
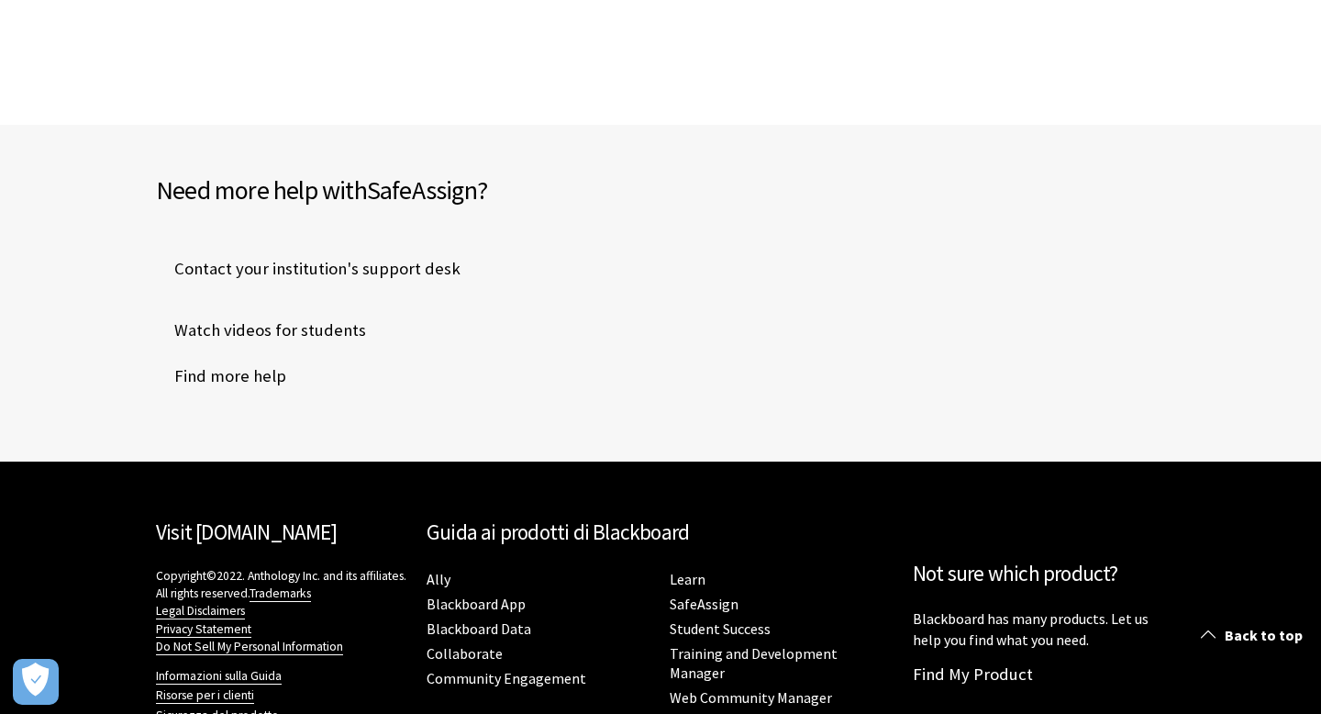
scroll to position [798, 0]
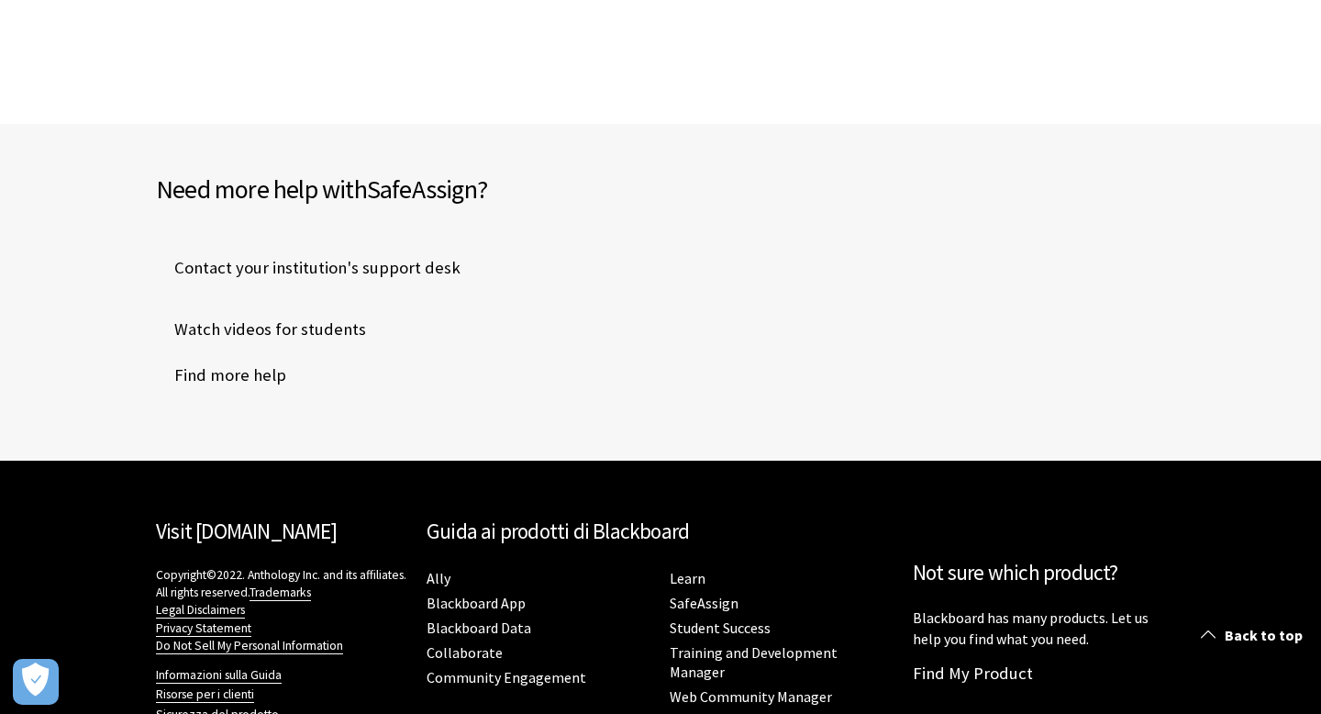
click at [317, 330] on span "Watch videos for students" at bounding box center [261, 330] width 210 height 28
